Goal: Task Accomplishment & Management: Use online tool/utility

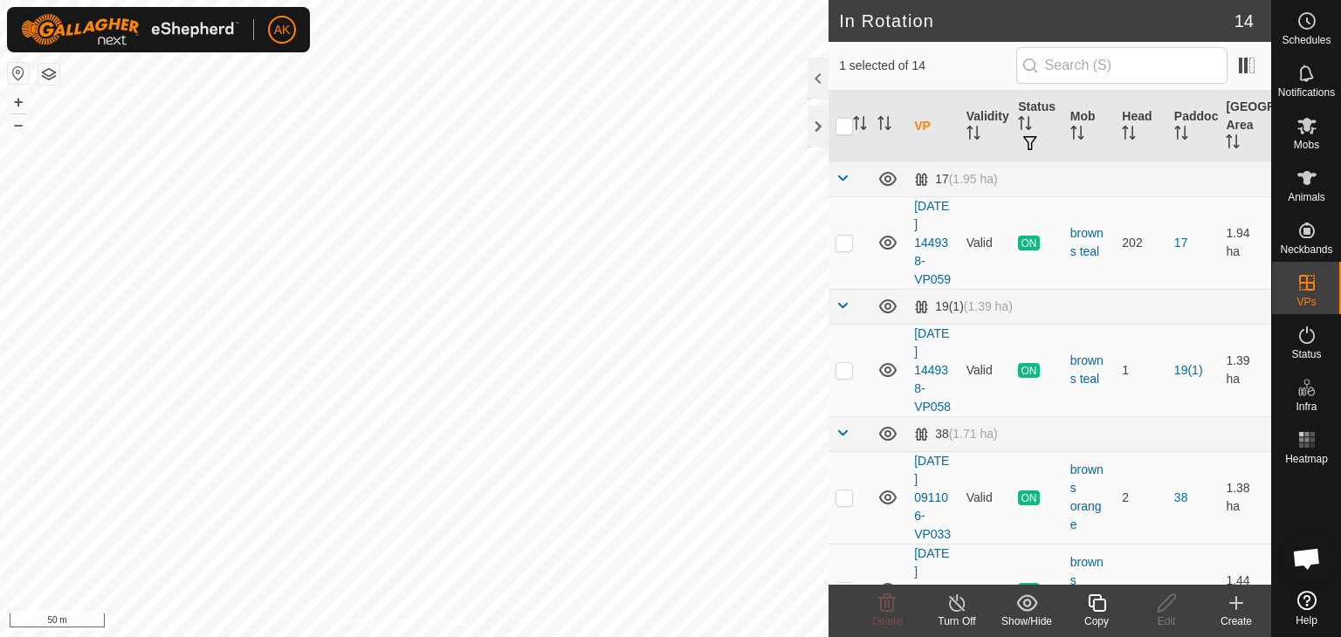
checkbox input "true"
checkbox input "false"
click at [957, 593] on icon at bounding box center [958, 603] width 22 height 21
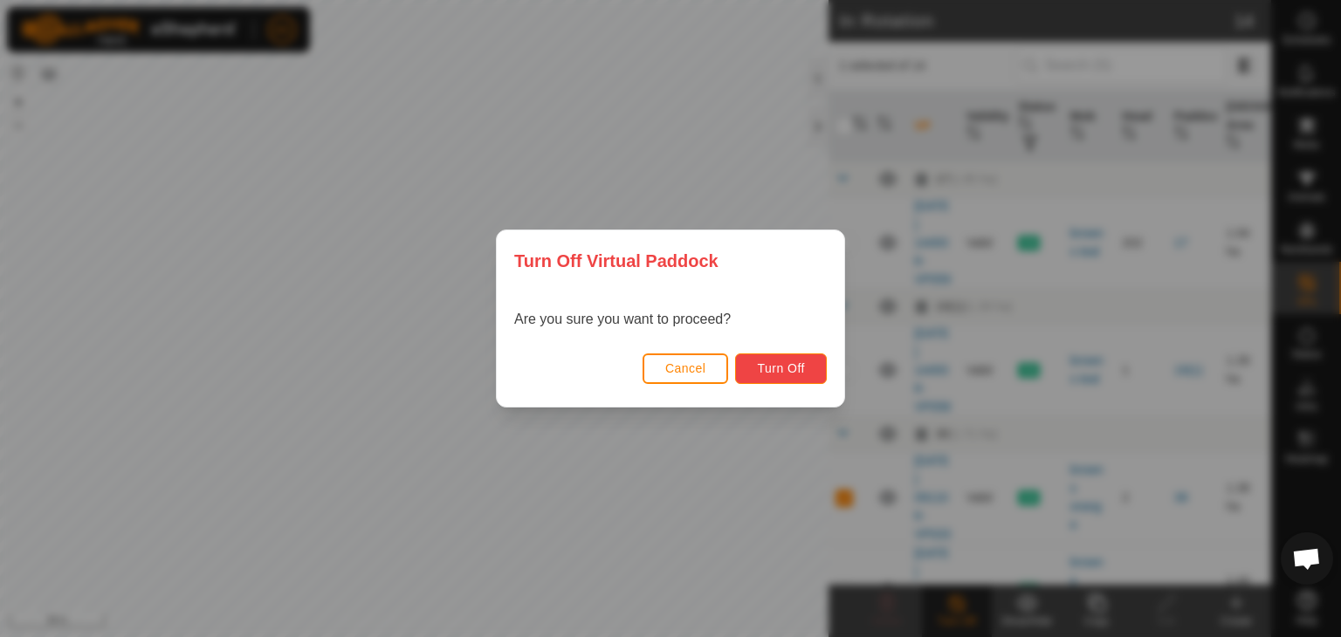
click at [790, 368] on span "Turn Off" at bounding box center [781, 369] width 48 height 14
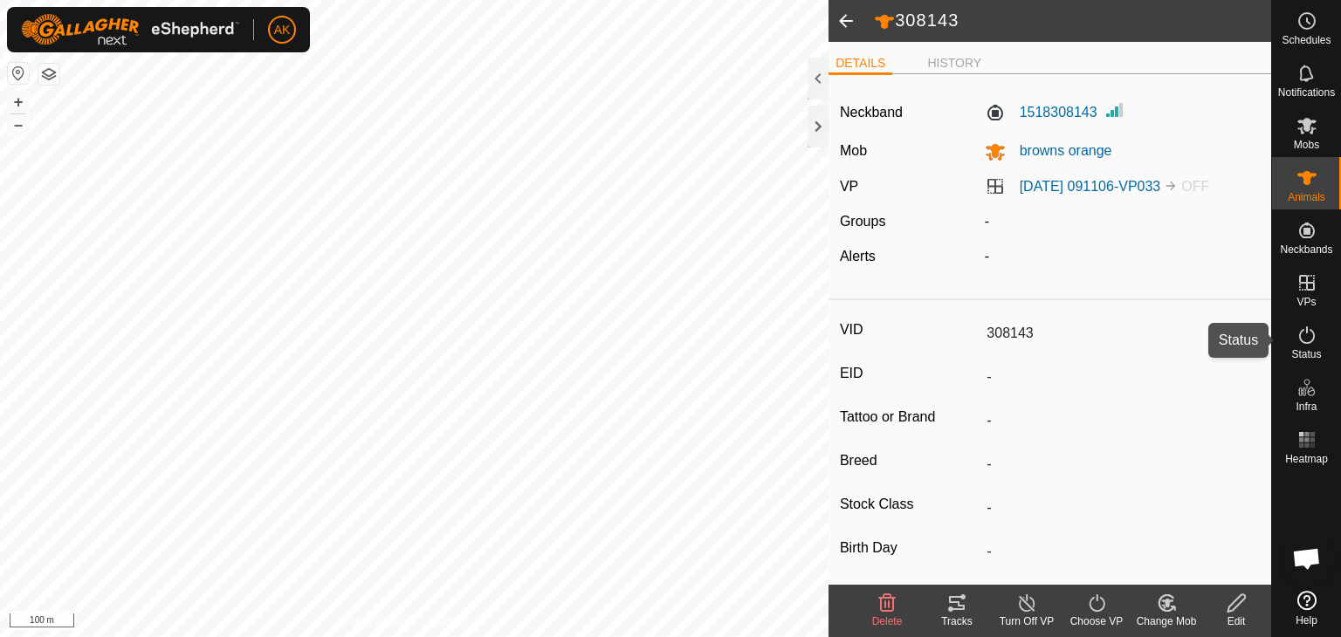
click at [1303, 331] on icon at bounding box center [1307, 335] width 21 height 21
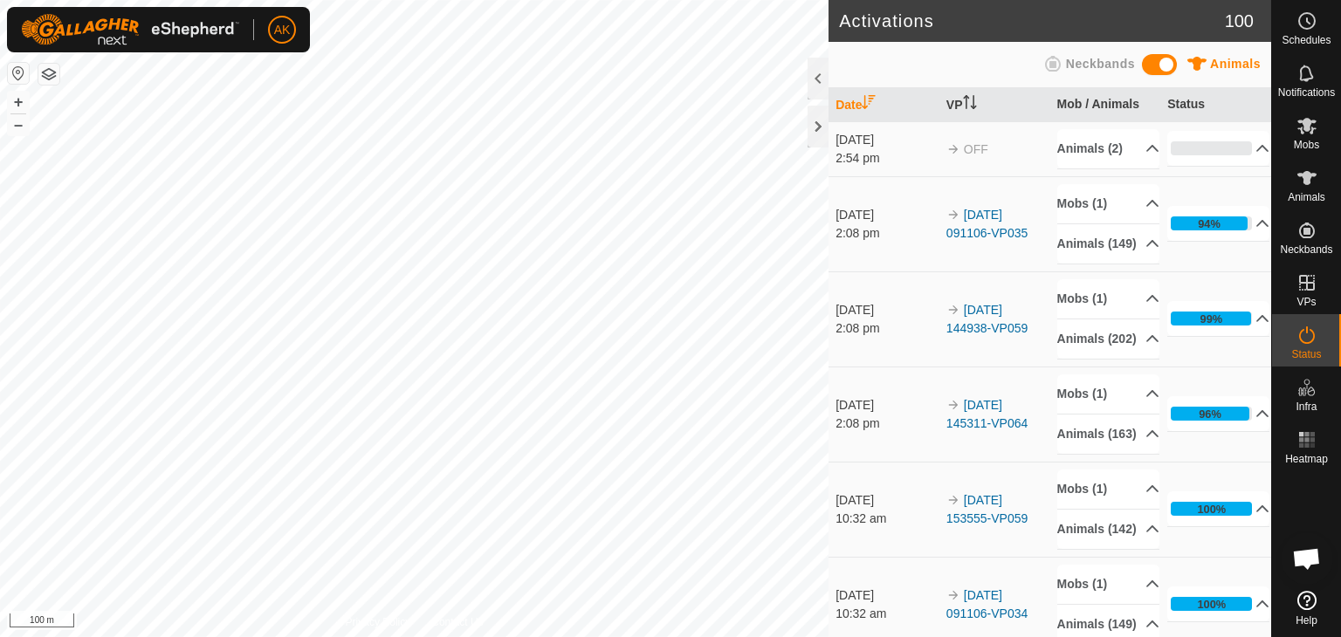
click at [1303, 331] on icon at bounding box center [1307, 335] width 21 height 21
